Goal: Complete Application Form: Complete application form

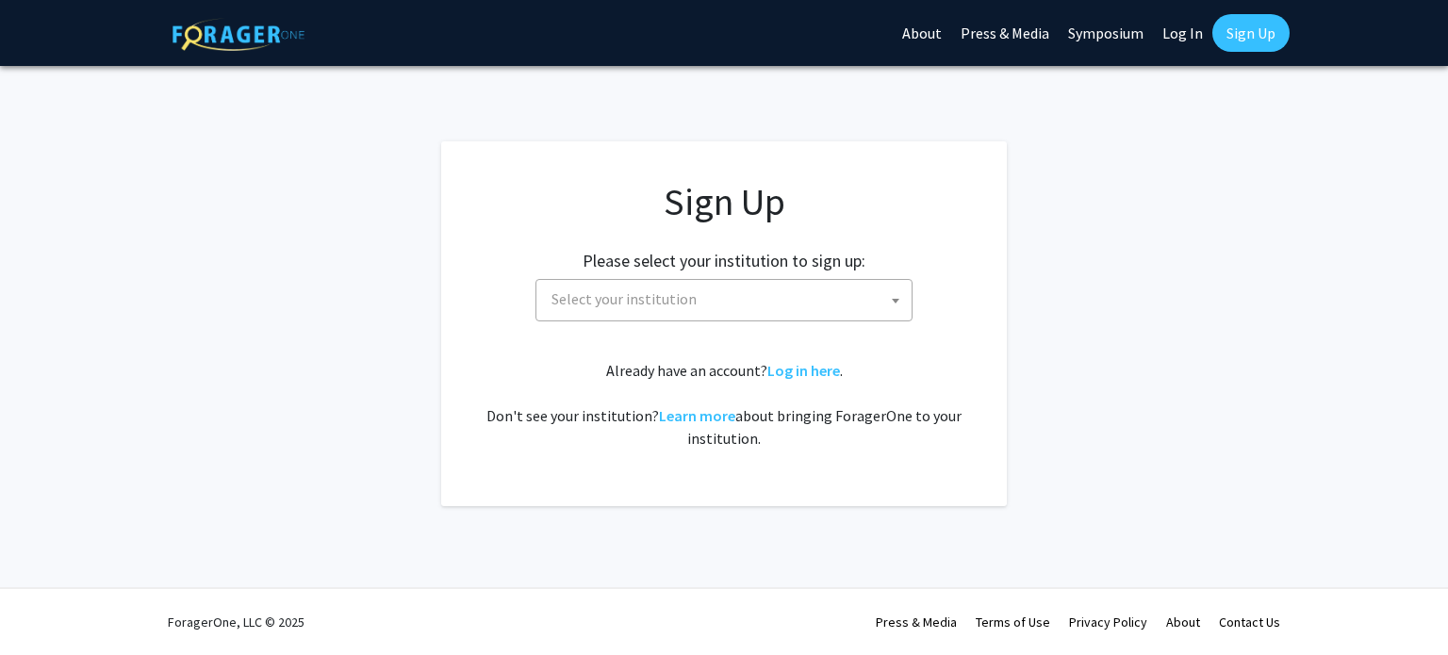
click at [860, 301] on span "Select your institution" at bounding box center [728, 299] width 368 height 39
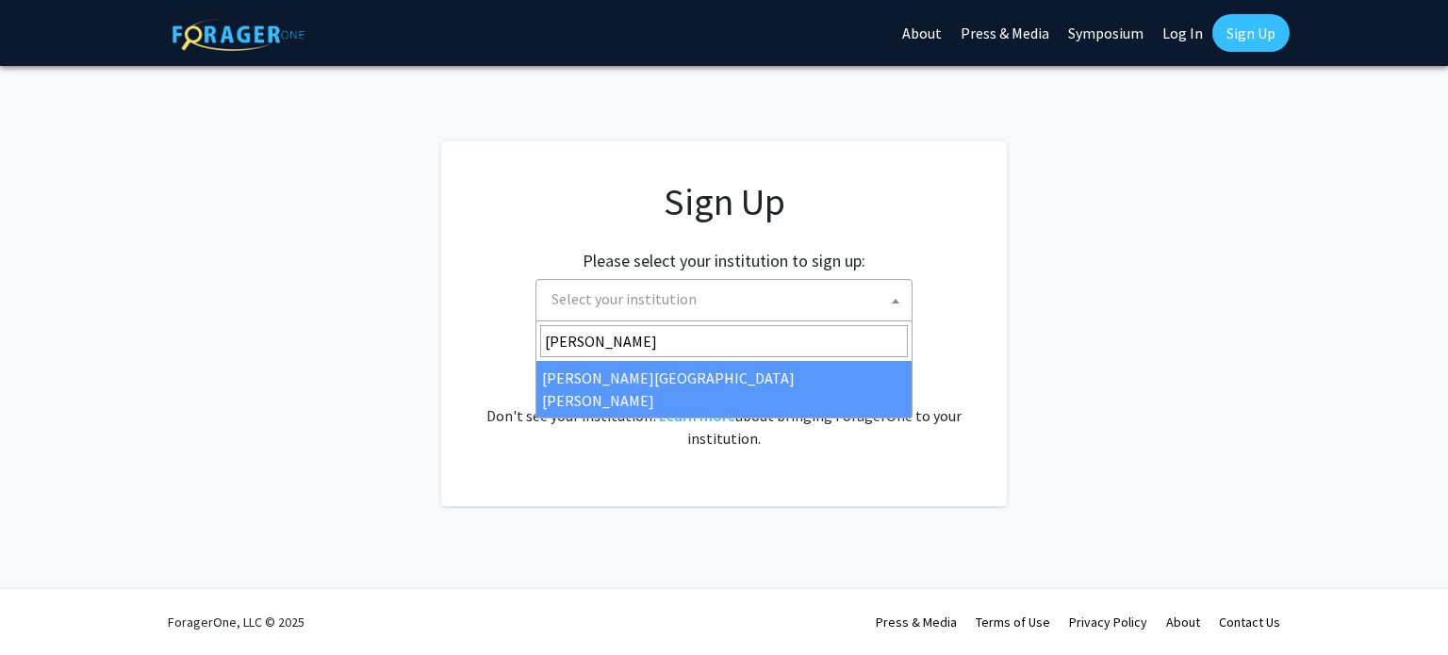
type input "[PERSON_NAME]"
select select "1"
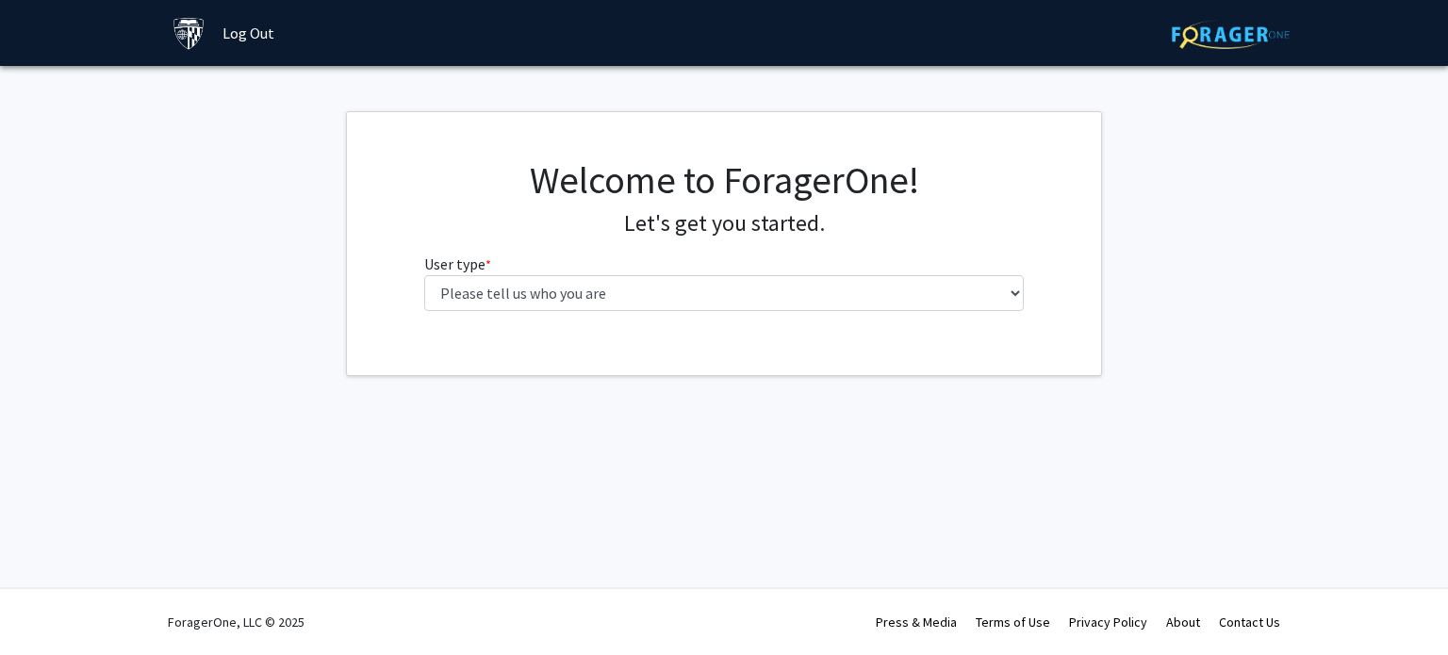
click at [1293, 121] on fg-get-started "Welcome to ForagerOne! Let's get you started. User type * required Please tell …" at bounding box center [724, 243] width 1448 height 265
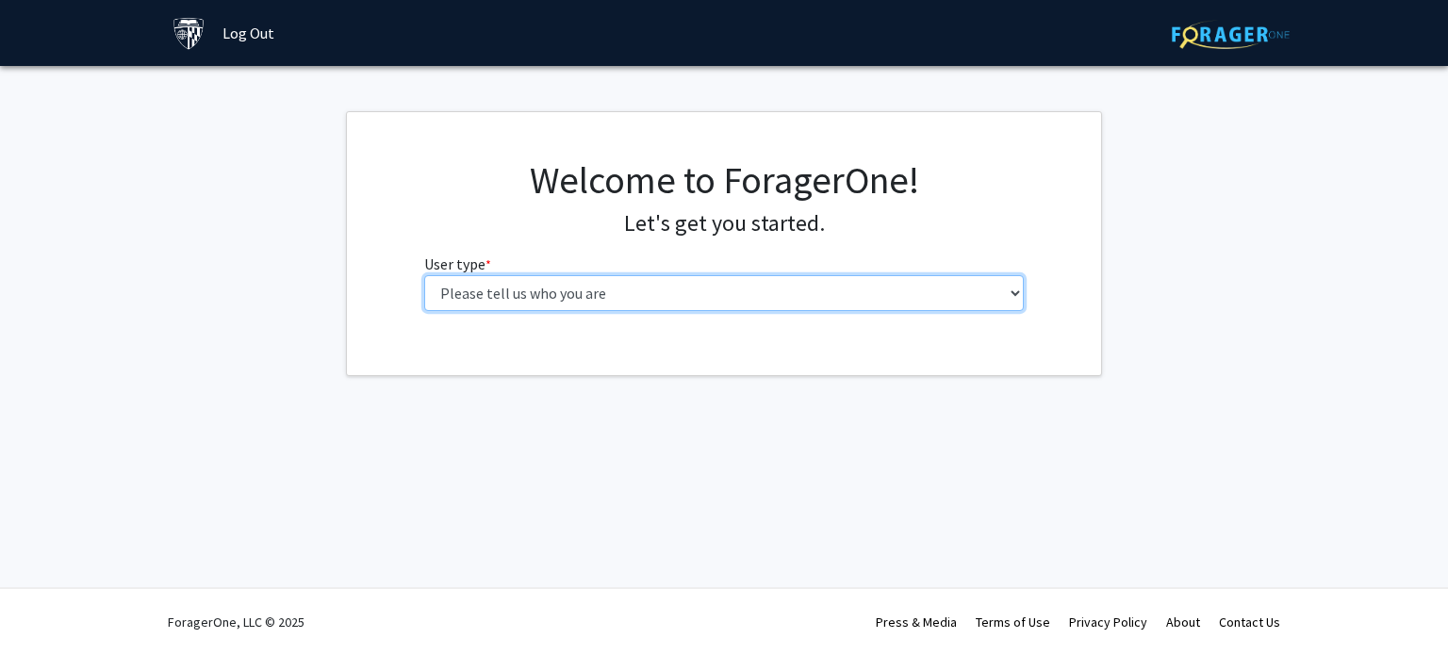
click at [881, 289] on select "Please tell us who you are Undergraduate Student Master's Student Doctoral Cand…" at bounding box center [724, 293] width 600 height 36
select select "2: masters"
click at [424, 275] on select "Please tell us who you are Undergraduate Student Master's Student Doctoral Cand…" at bounding box center [724, 293] width 600 height 36
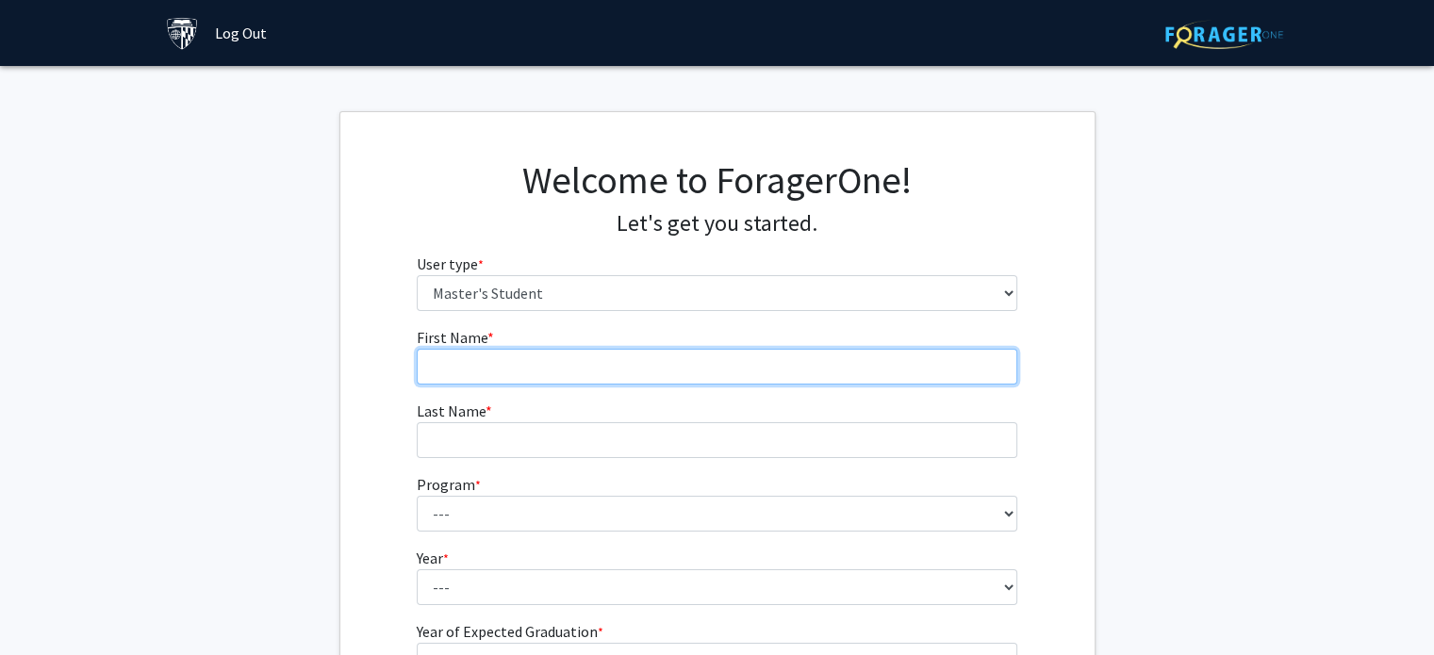
click at [637, 353] on input "First Name * required" at bounding box center [717, 367] width 600 height 36
type input "Sandesh"
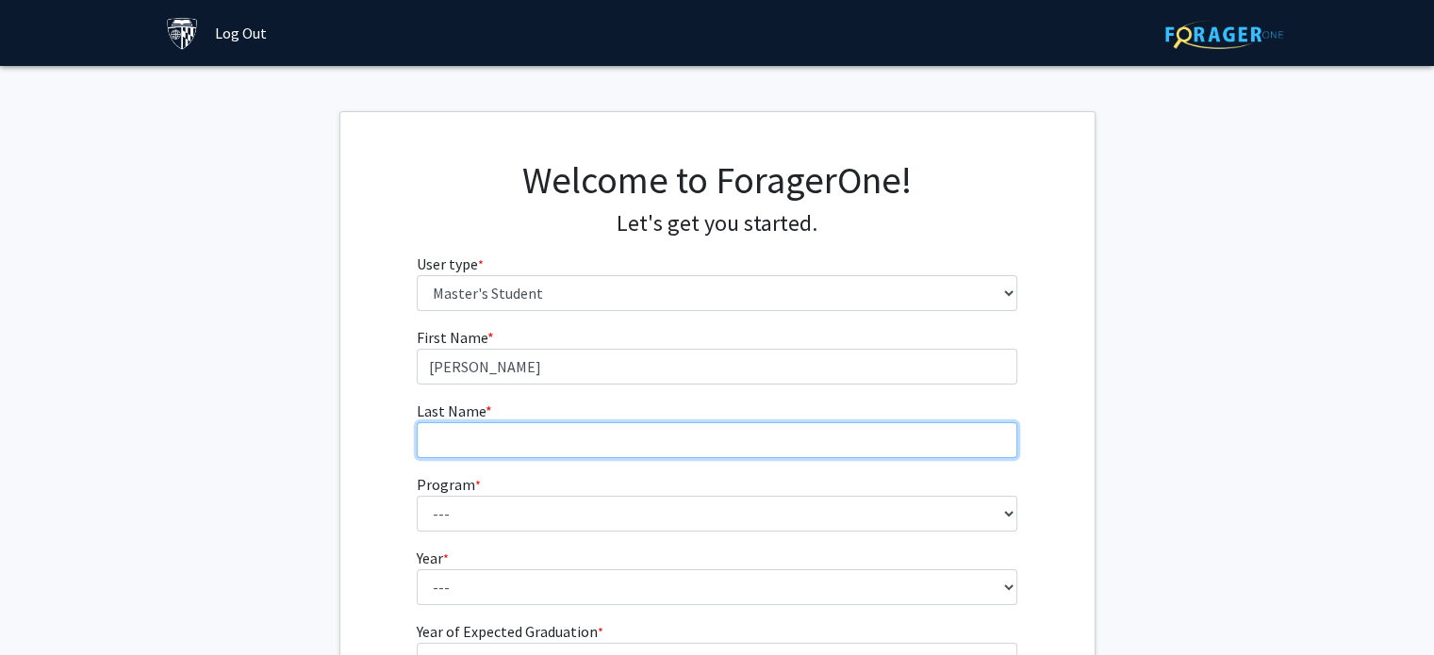
type input "Danwale"
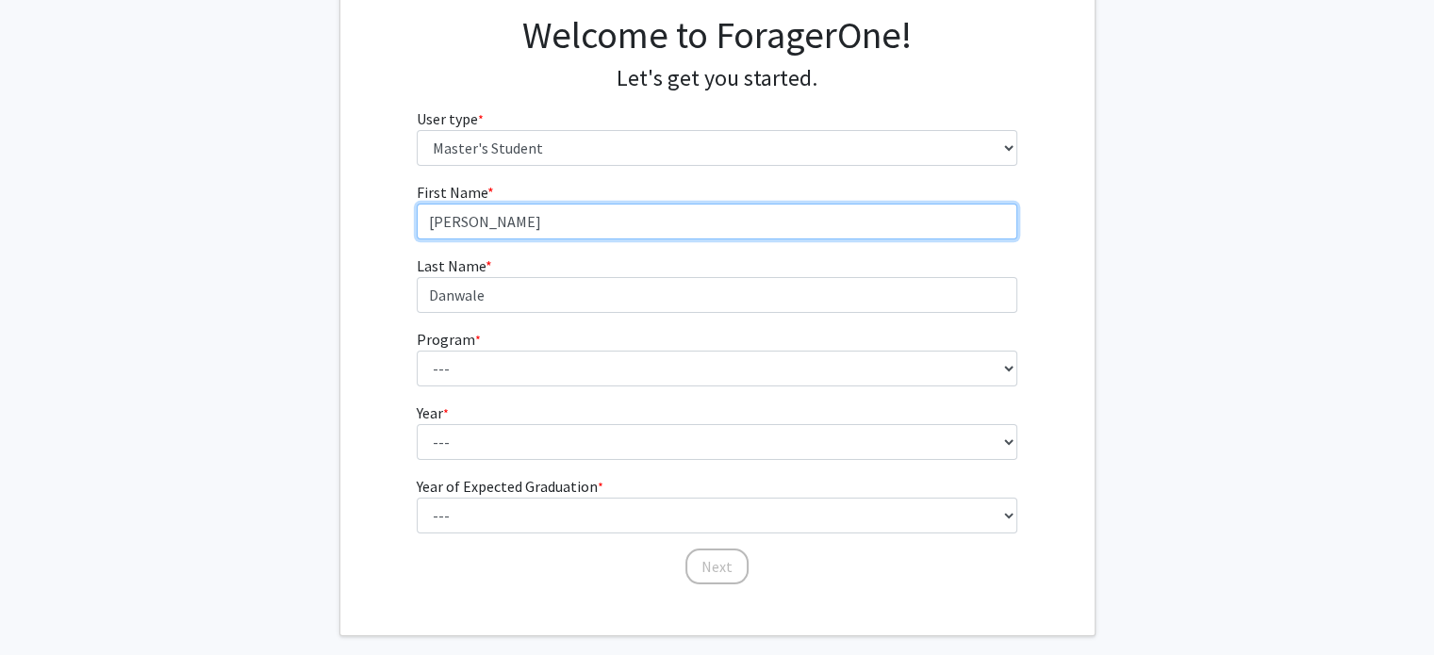
scroll to position [158, 0]
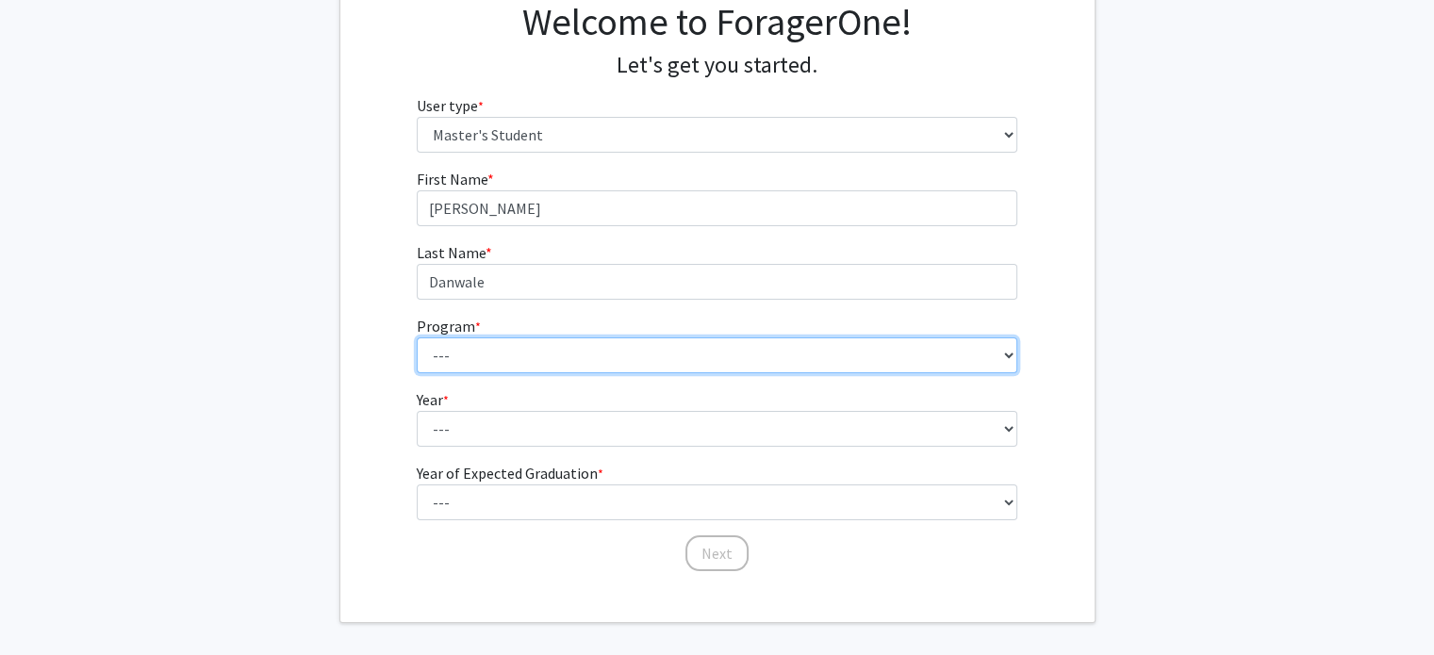
click at [578, 352] on select "--- Anatomy Education Applied and Computational Mathematics Applied Biomedical …" at bounding box center [717, 355] width 600 height 36
select select "15: 8"
click at [417, 337] on select "--- Anatomy Education Applied and Computational Mathematics Applied Biomedical …" at bounding box center [717, 355] width 600 height 36
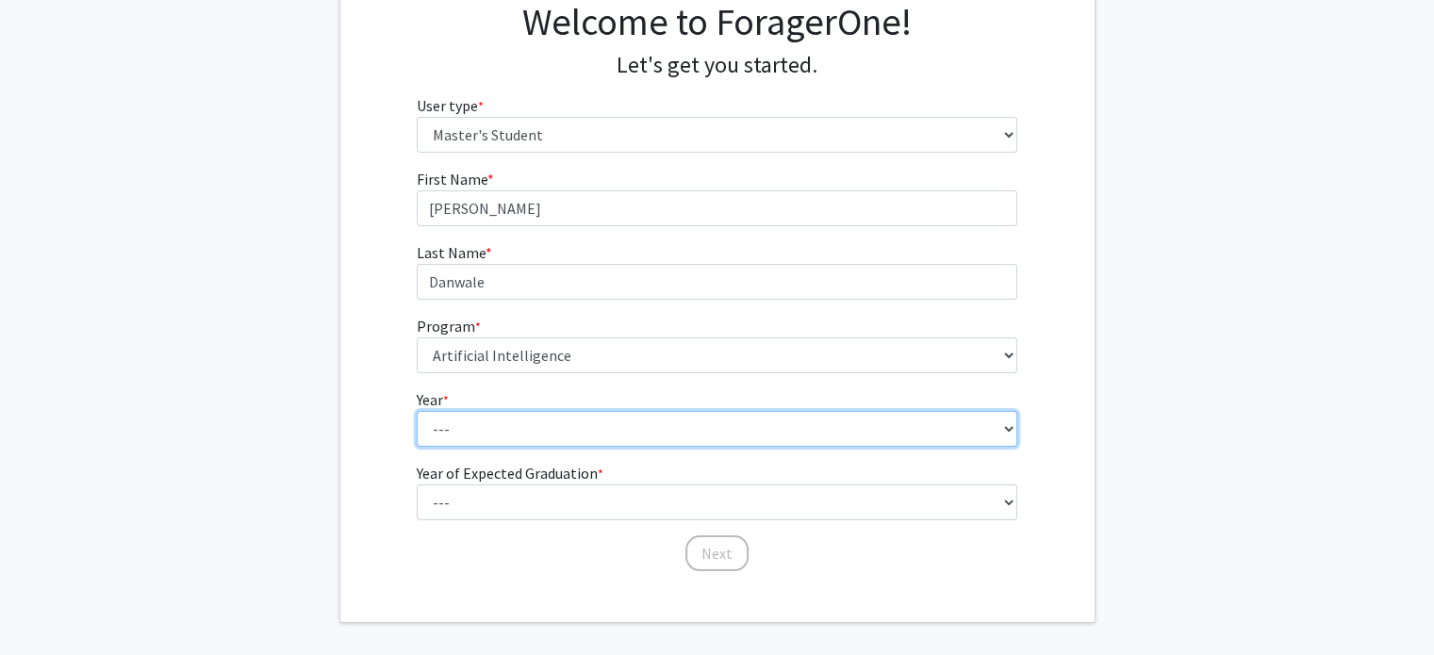
click at [520, 422] on select "--- First Year Second Year" at bounding box center [717, 429] width 600 height 36
select select "1: first_year"
click at [417, 411] on select "--- First Year Second Year" at bounding box center [717, 429] width 600 height 36
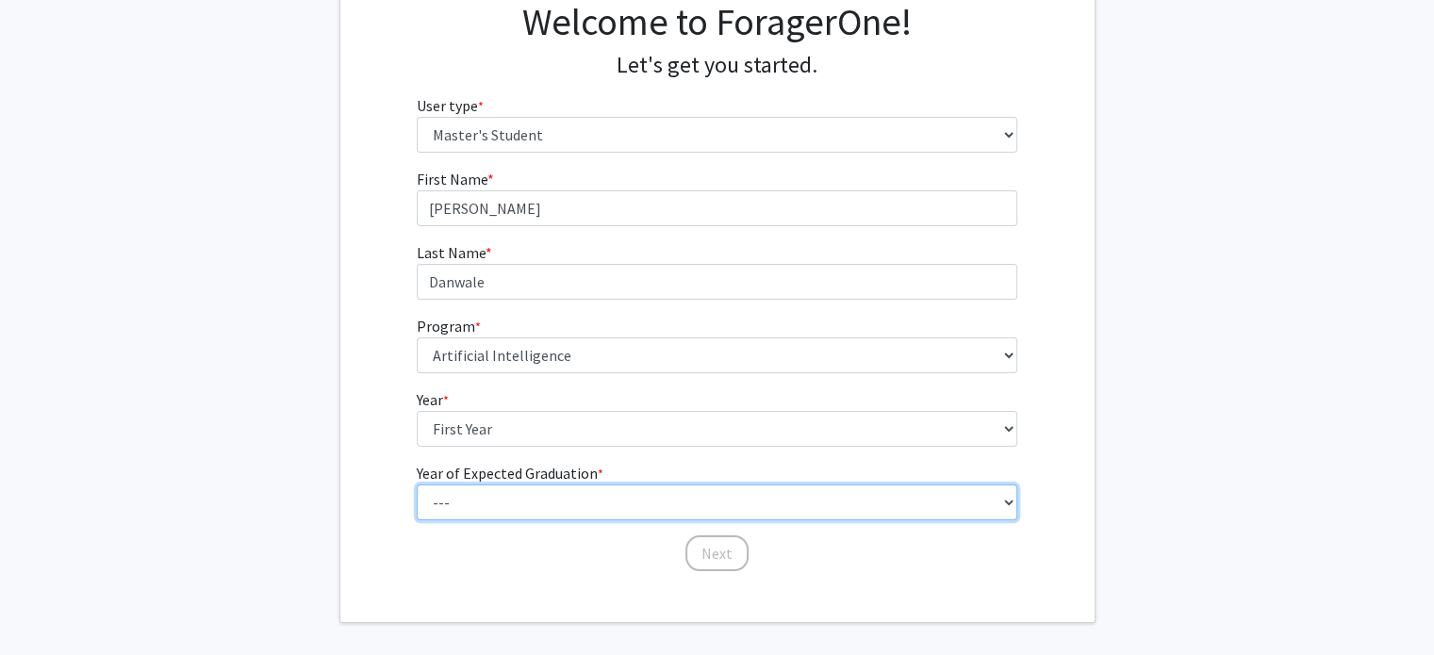
click at [501, 494] on select "--- 2025 2026 2027 2028 2029 2030 2031 2032 2033 2034" at bounding box center [717, 503] width 600 height 36
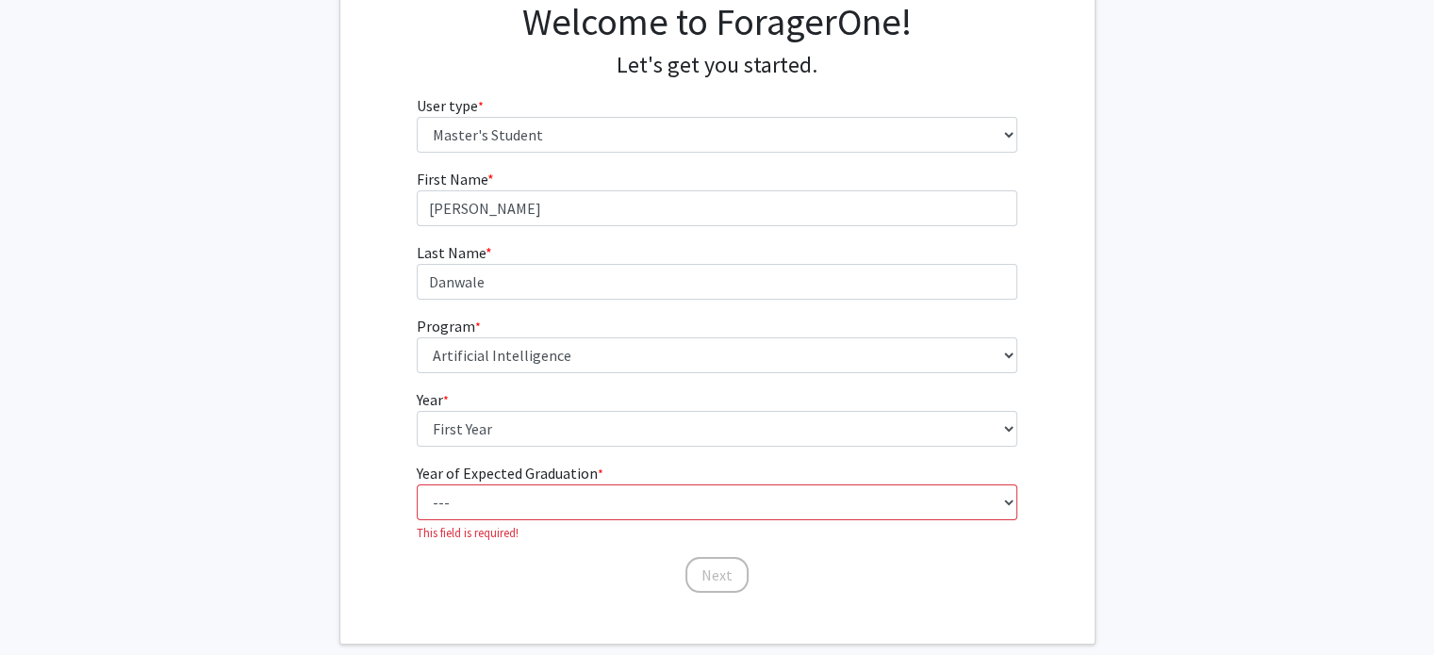
click at [483, 582] on div "Welcome to ForagerOne! Let's get you started. User type * required Please tell …" at bounding box center [717, 299] width 754 height 690
click at [498, 494] on select "--- 2025 2026 2027 2028 2029 2030 2031 2032 2033 2034" at bounding box center [717, 503] width 600 height 36
select select "3: 2027"
click at [417, 485] on select "--- 2025 2026 2027 2028 2029 2030 2031 2032 2033 2034" at bounding box center [717, 503] width 600 height 36
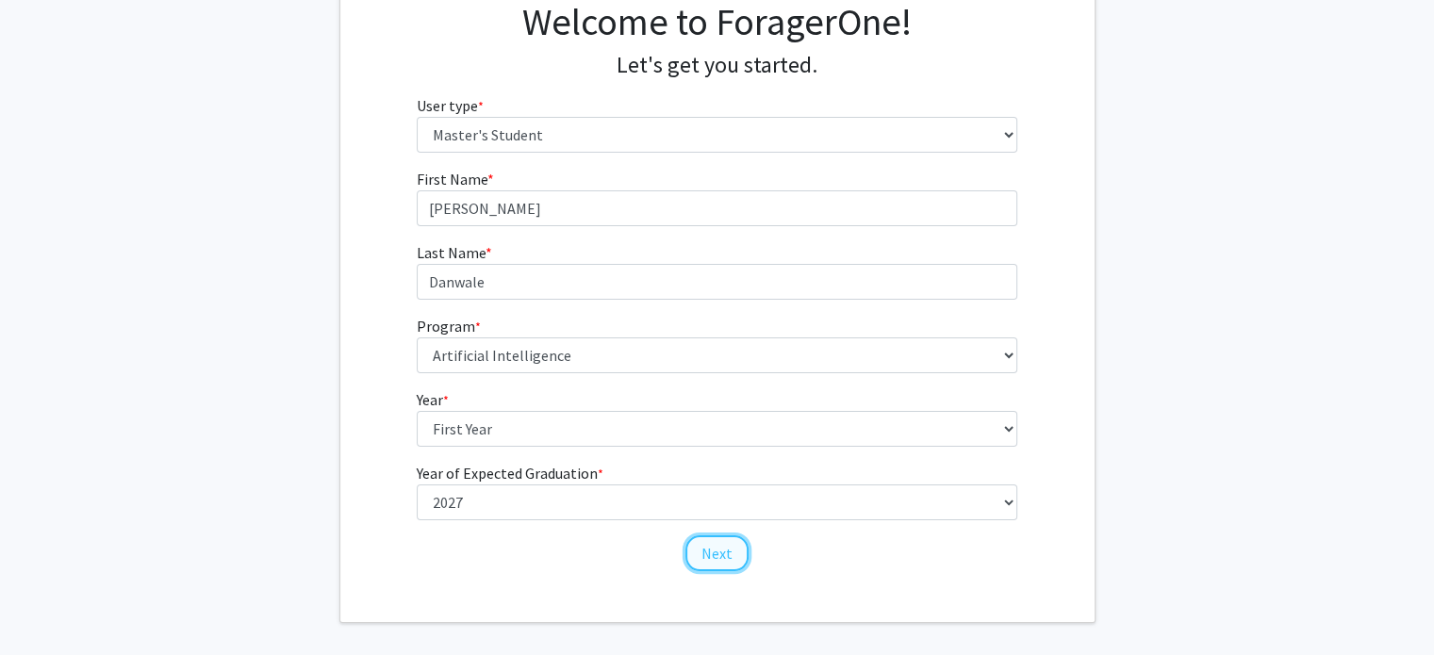
click at [699, 554] on button "Next" at bounding box center [716, 553] width 63 height 36
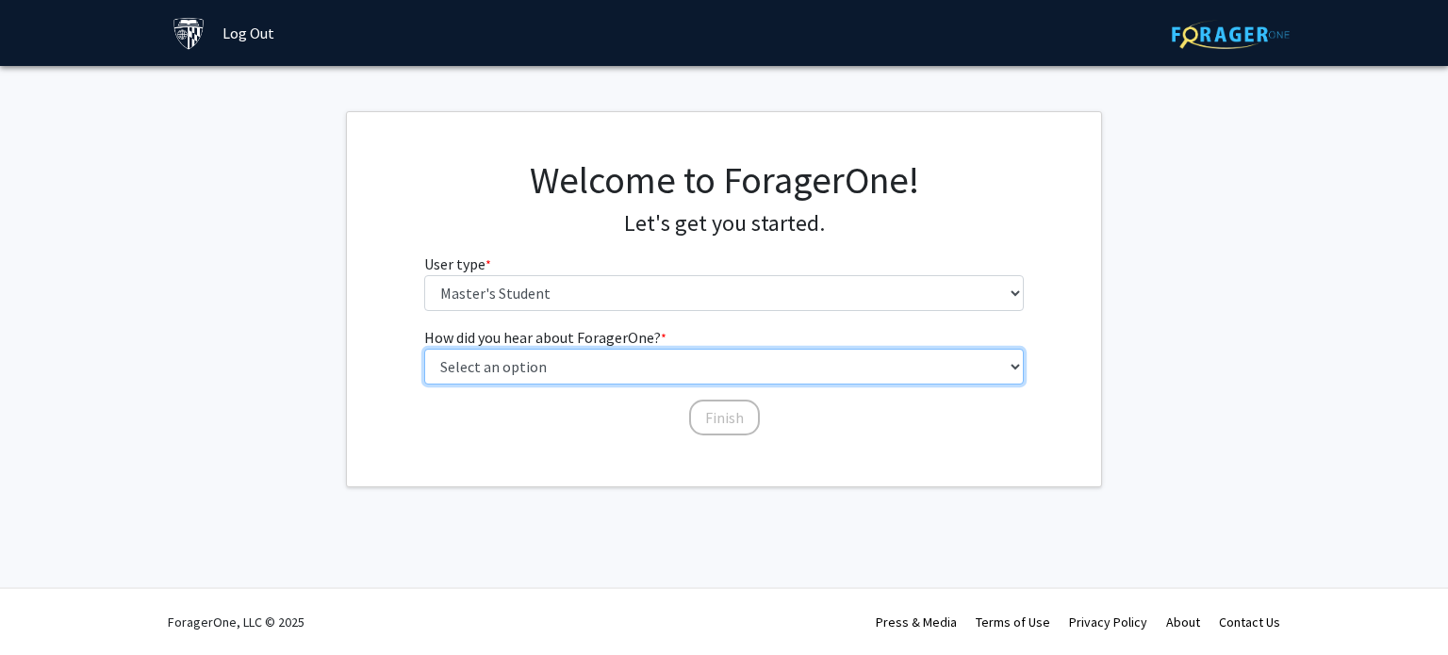
click at [620, 372] on select "Select an option Peer/student recommendation Faculty/staff recommendation Unive…" at bounding box center [724, 367] width 600 height 36
select select "3: university_website"
click at [424, 349] on select "Select an option Peer/student recommendation Faculty/staff recommendation Unive…" at bounding box center [724, 367] width 600 height 36
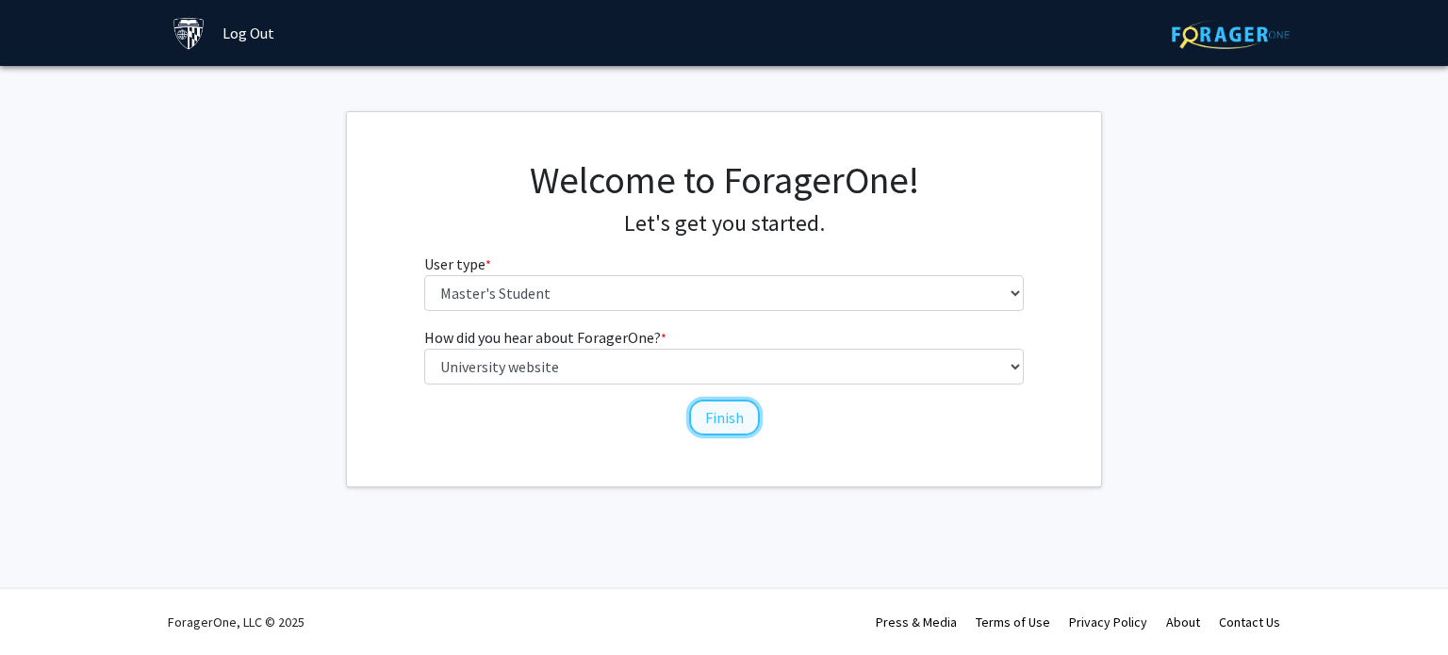
click at [731, 414] on button "Finish" at bounding box center [724, 418] width 71 height 36
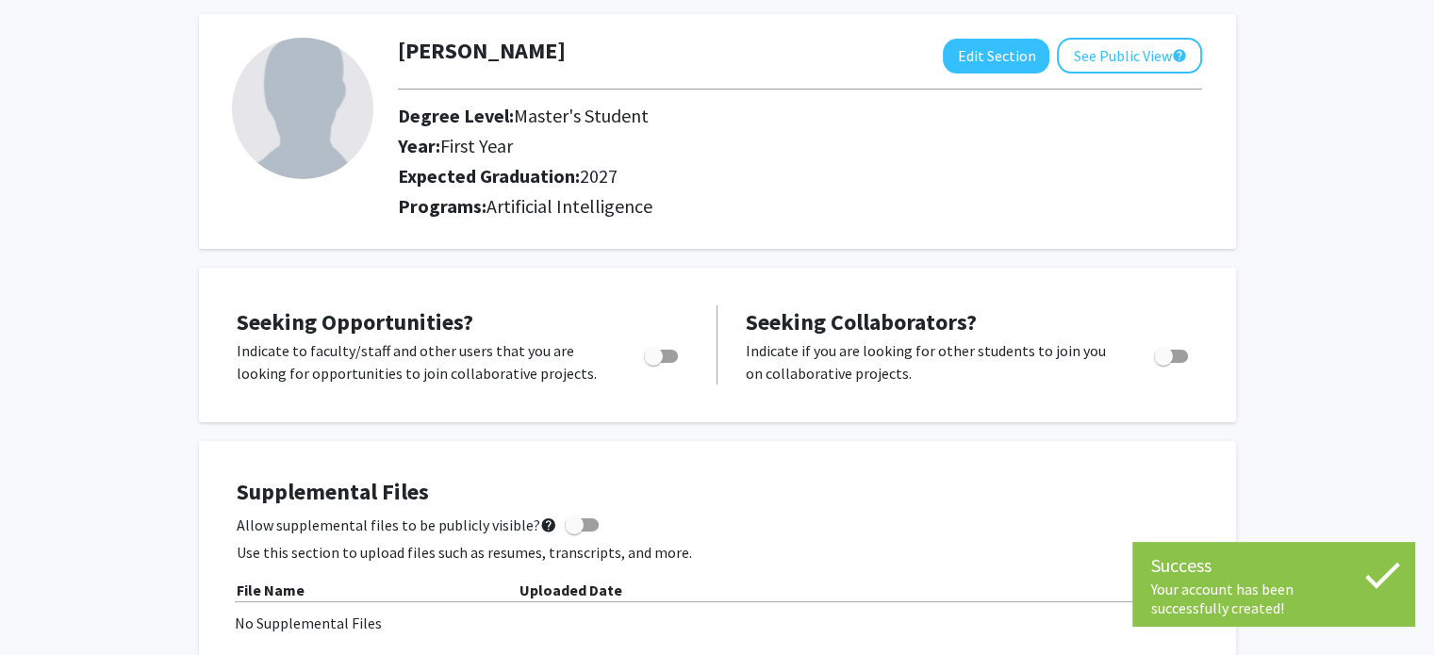
scroll to position [89, 0]
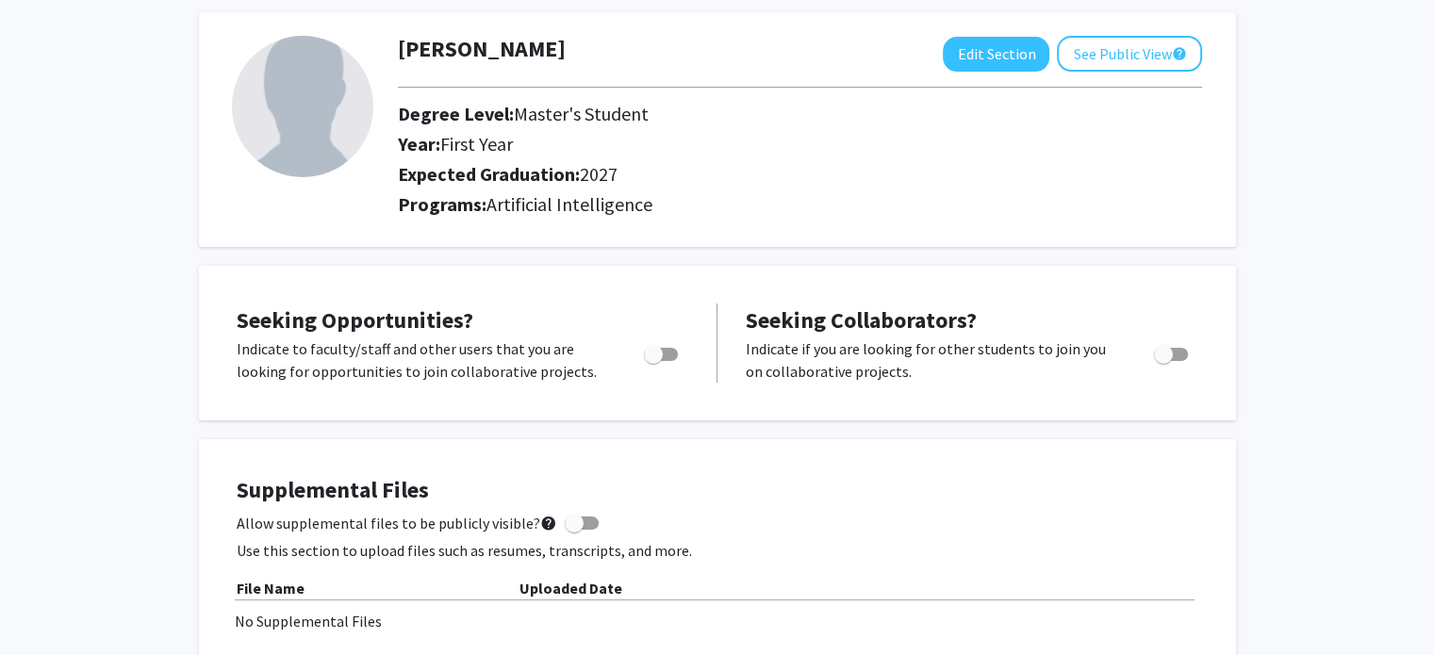
click at [671, 352] on span "Toggle" at bounding box center [661, 354] width 34 height 13
click at [653, 361] on input "Are you actively seeking opportunities?" at bounding box center [652, 361] width 1 height 1
checkbox input "true"
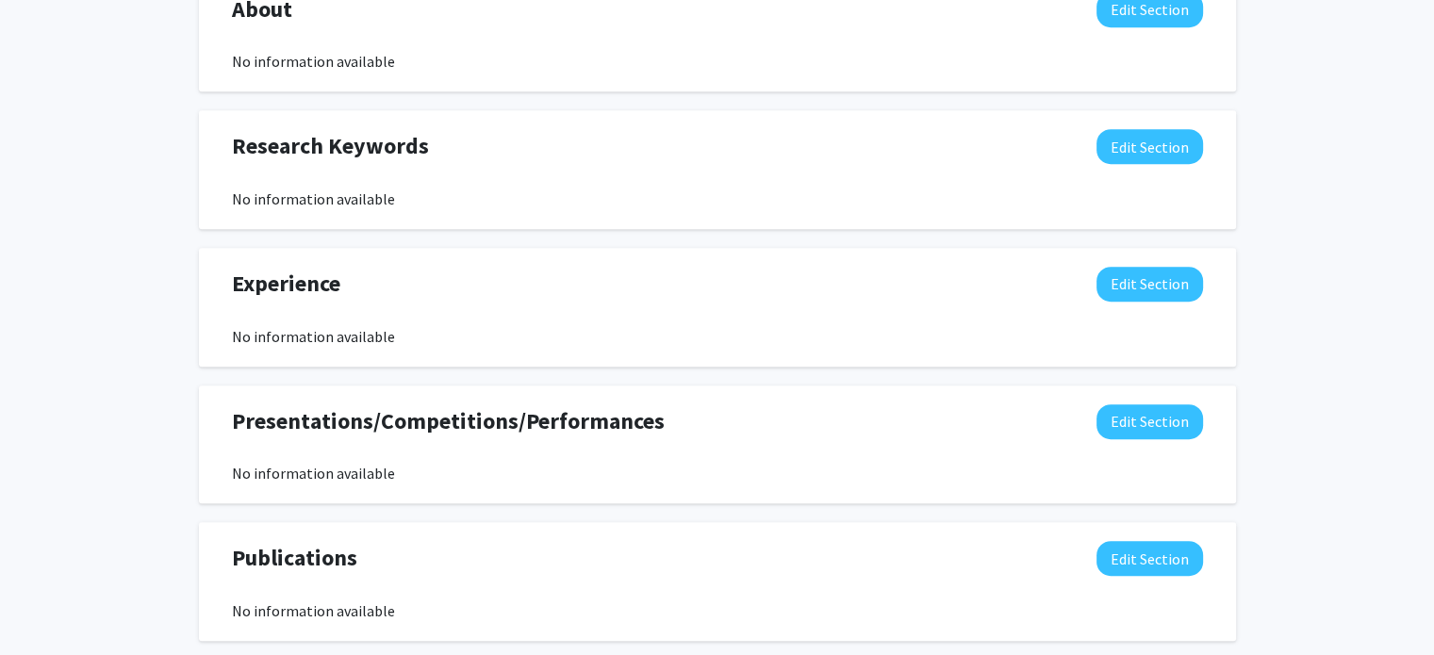
scroll to position [1112, 0]
